Goal: Transaction & Acquisition: Obtain resource

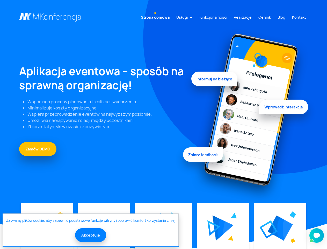
click at [183, 17] on link "Usługi" at bounding box center [182, 17] width 16 height 10
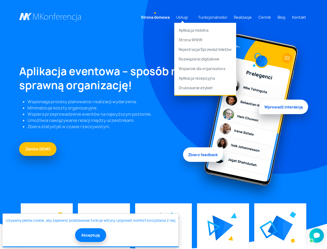
click at [223, 228] on img at bounding box center [223, 227] width 21 height 25
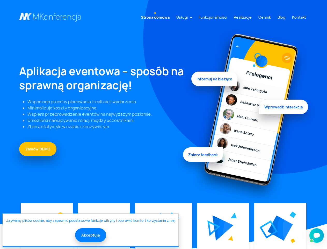
click at [280, 228] on img at bounding box center [280, 227] width 25 height 25
click at [90, 235] on button "Akceptuję" at bounding box center [90, 235] width 31 height 14
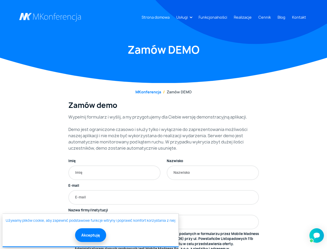
click at [183, 17] on link "Usługi" at bounding box center [182, 17] width 16 height 10
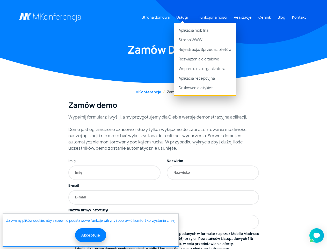
click at [90, 235] on button "Akceptuję" at bounding box center [90, 235] width 31 height 14
